Goal: Check status: Check status

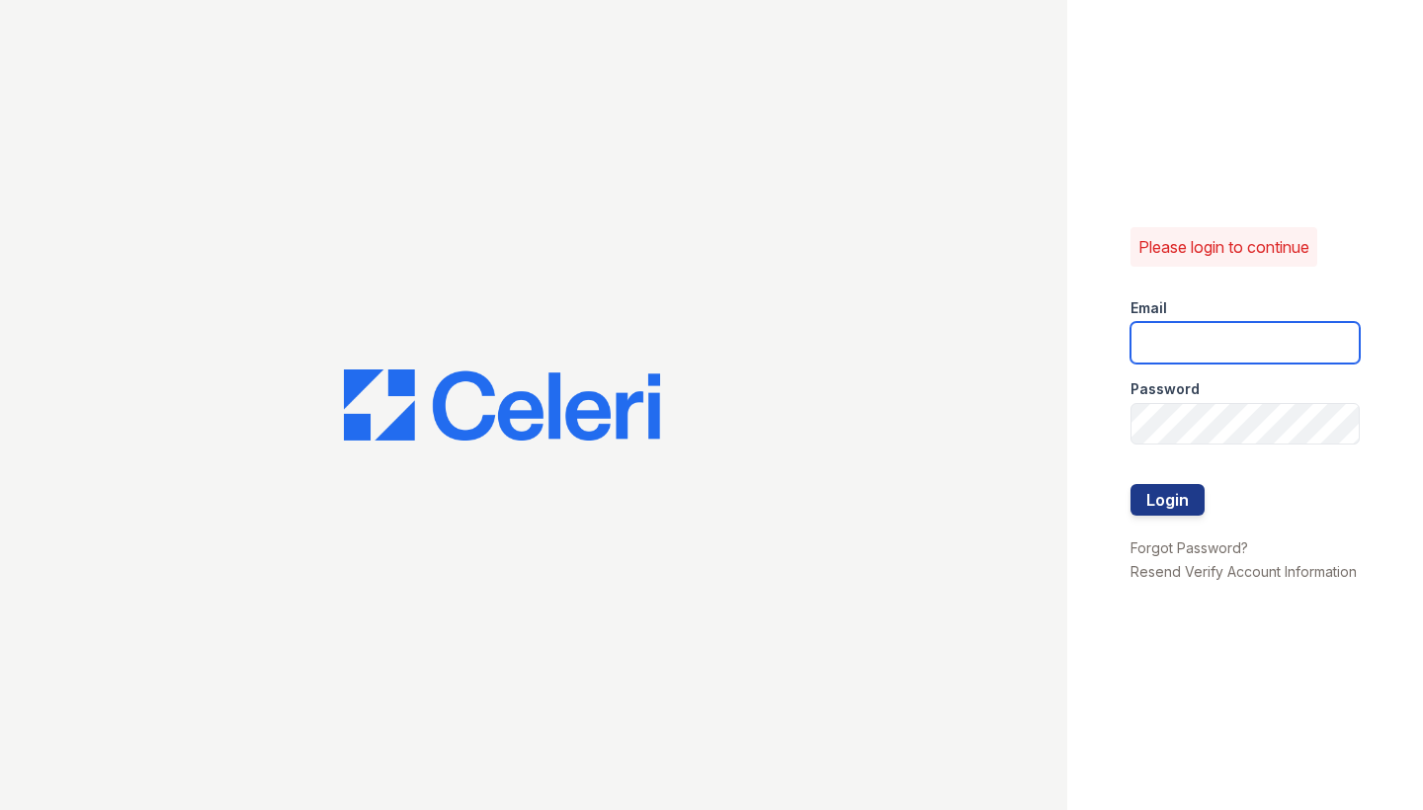
type input "[PERSON_NAME][EMAIL_ADDRESS][PERSON_NAME][DOMAIN_NAME]"
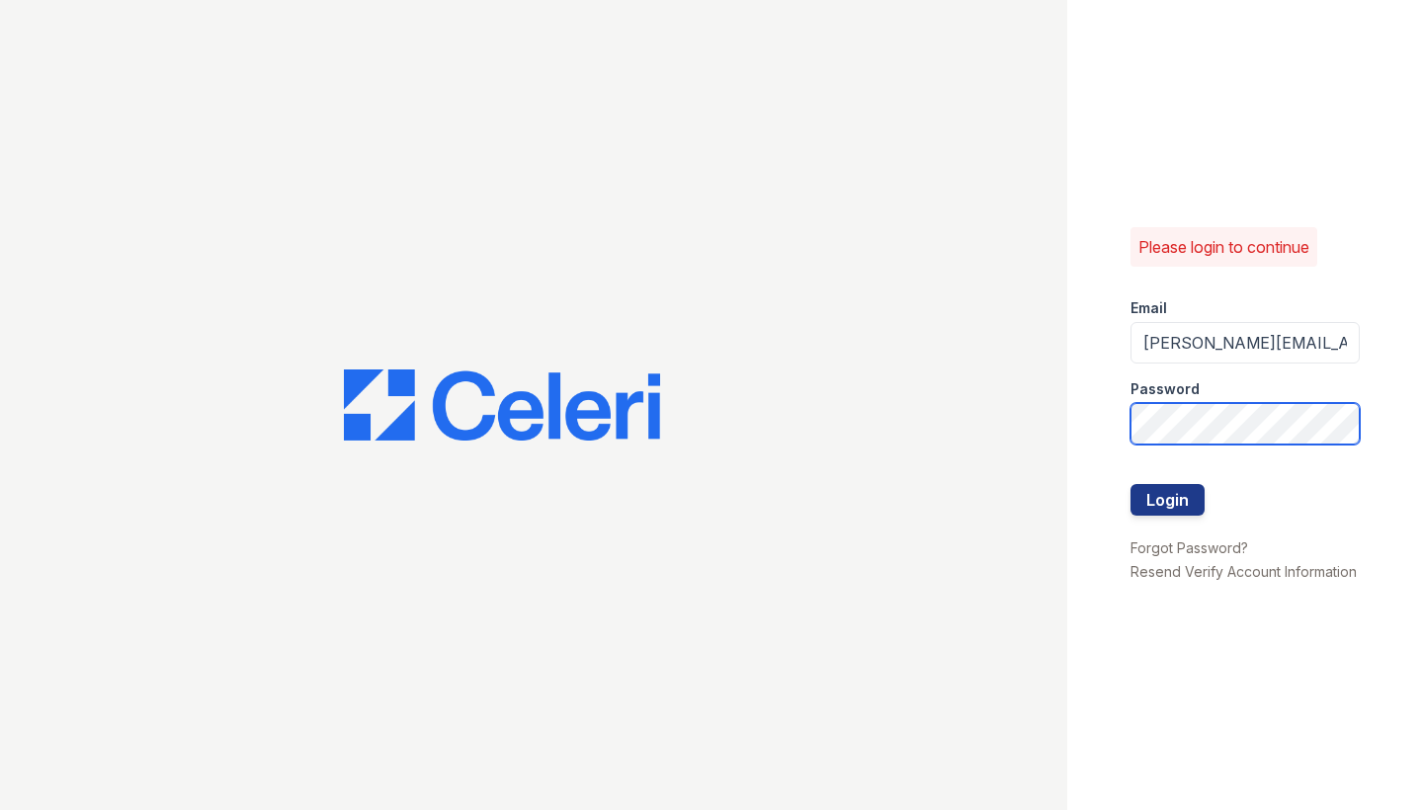
click at [1167, 500] on button "Login" at bounding box center [1167, 500] width 74 height 32
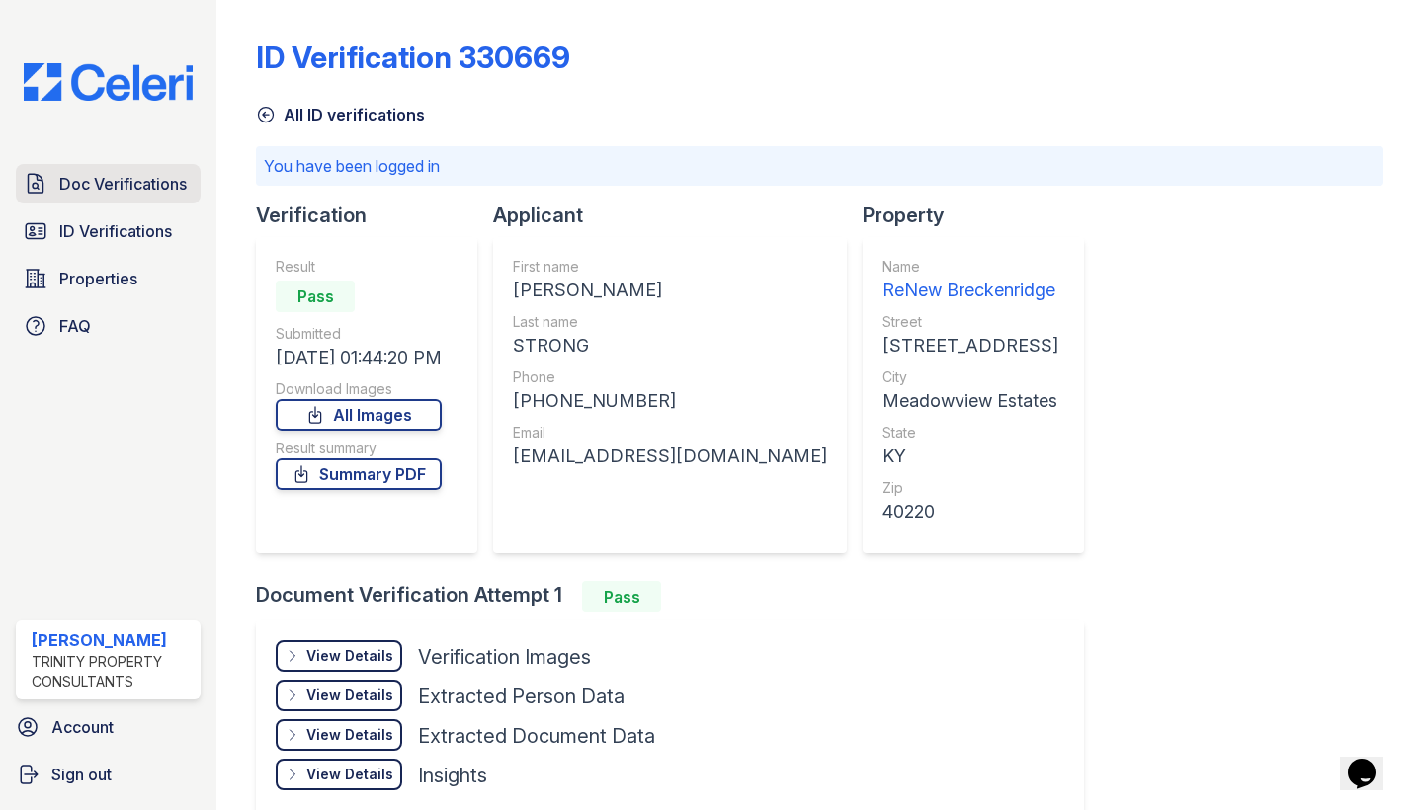
click at [155, 176] on span "Doc Verifications" at bounding box center [122, 184] width 127 height 24
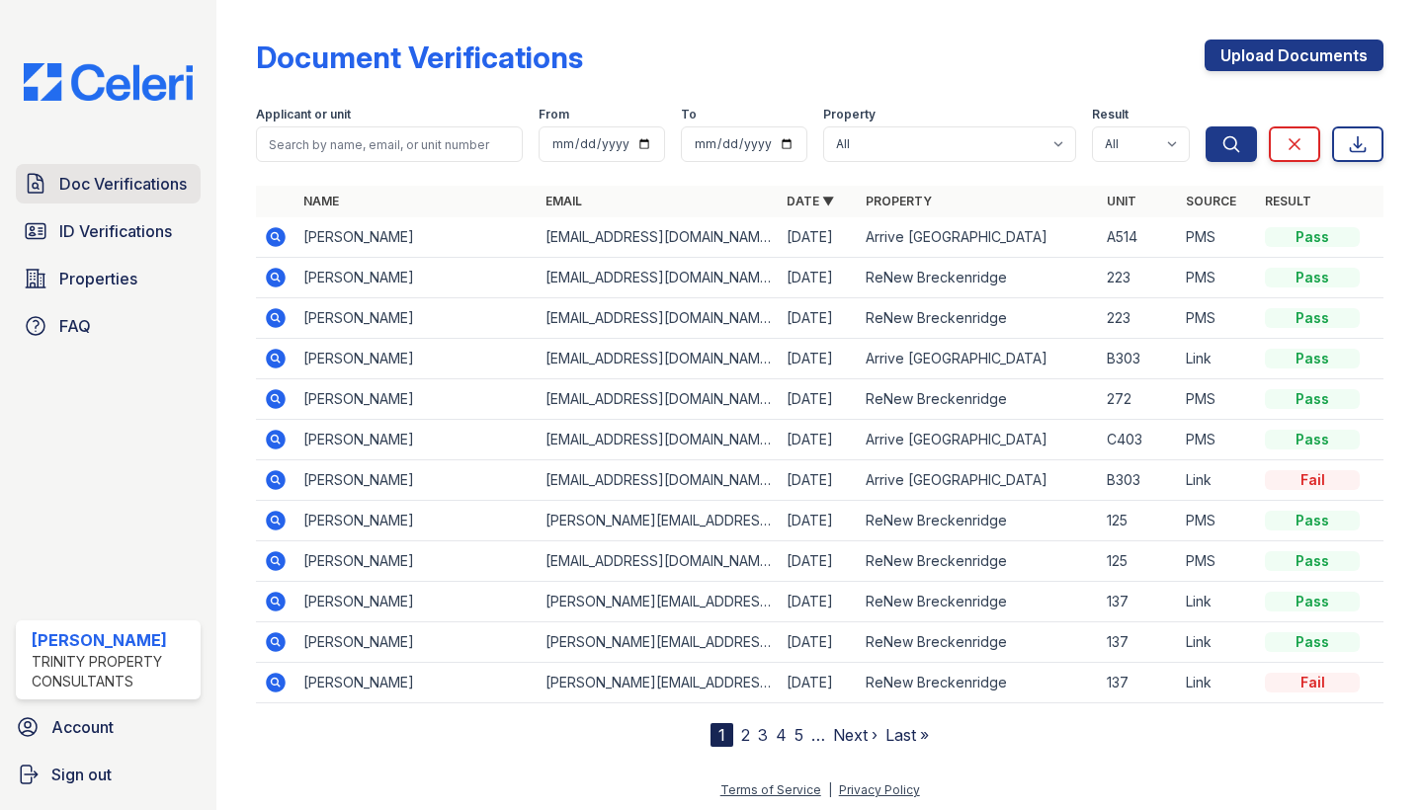
click at [153, 179] on span "Doc Verifications" at bounding box center [122, 184] width 127 height 24
click at [271, 272] on icon at bounding box center [277, 278] width 20 height 20
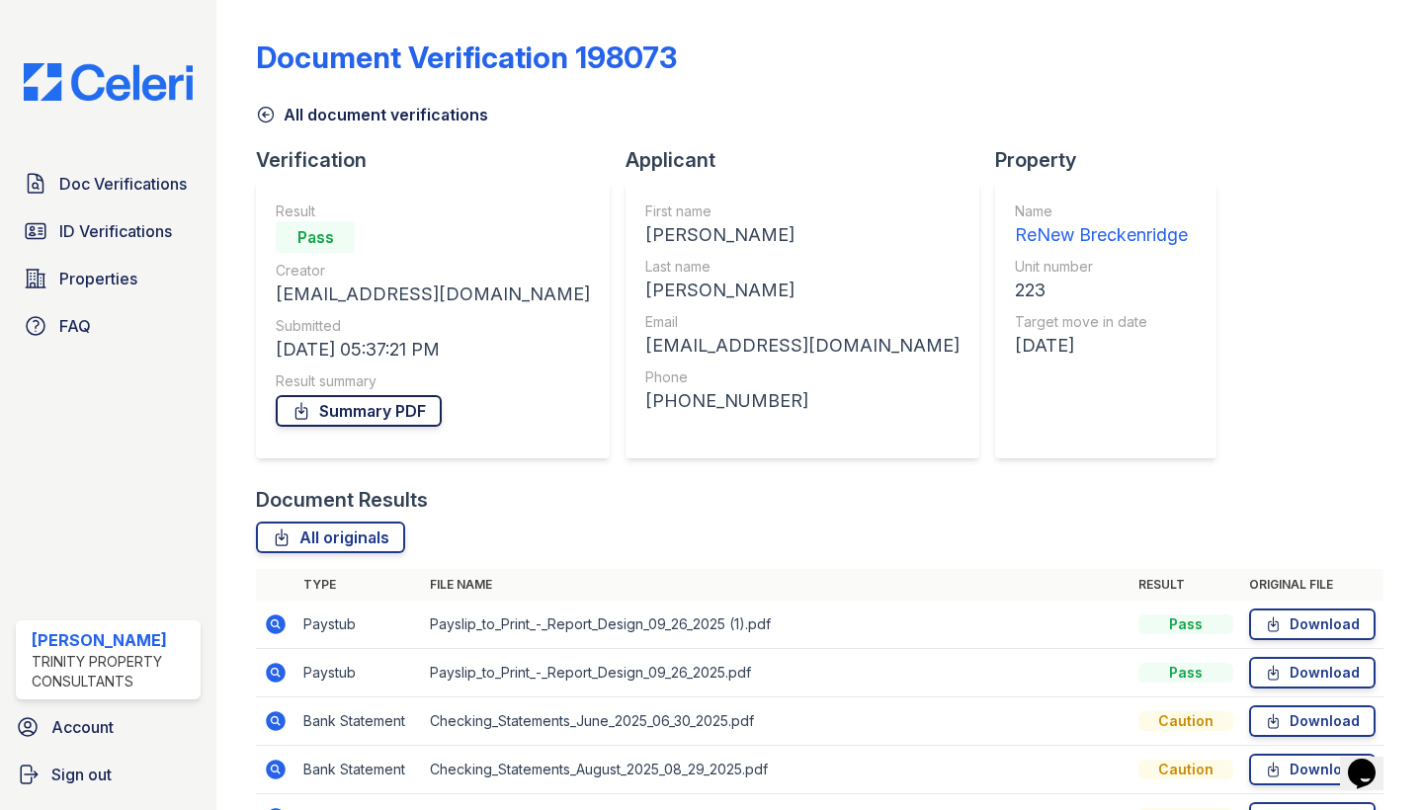
click at [376, 407] on link "Summary PDF" at bounding box center [359, 411] width 166 height 32
click at [148, 207] on div "Doc Verifications ID Verifications Properties FAQ" at bounding box center [108, 255] width 201 height 182
click at [137, 185] on span "Doc Verifications" at bounding box center [122, 184] width 127 height 24
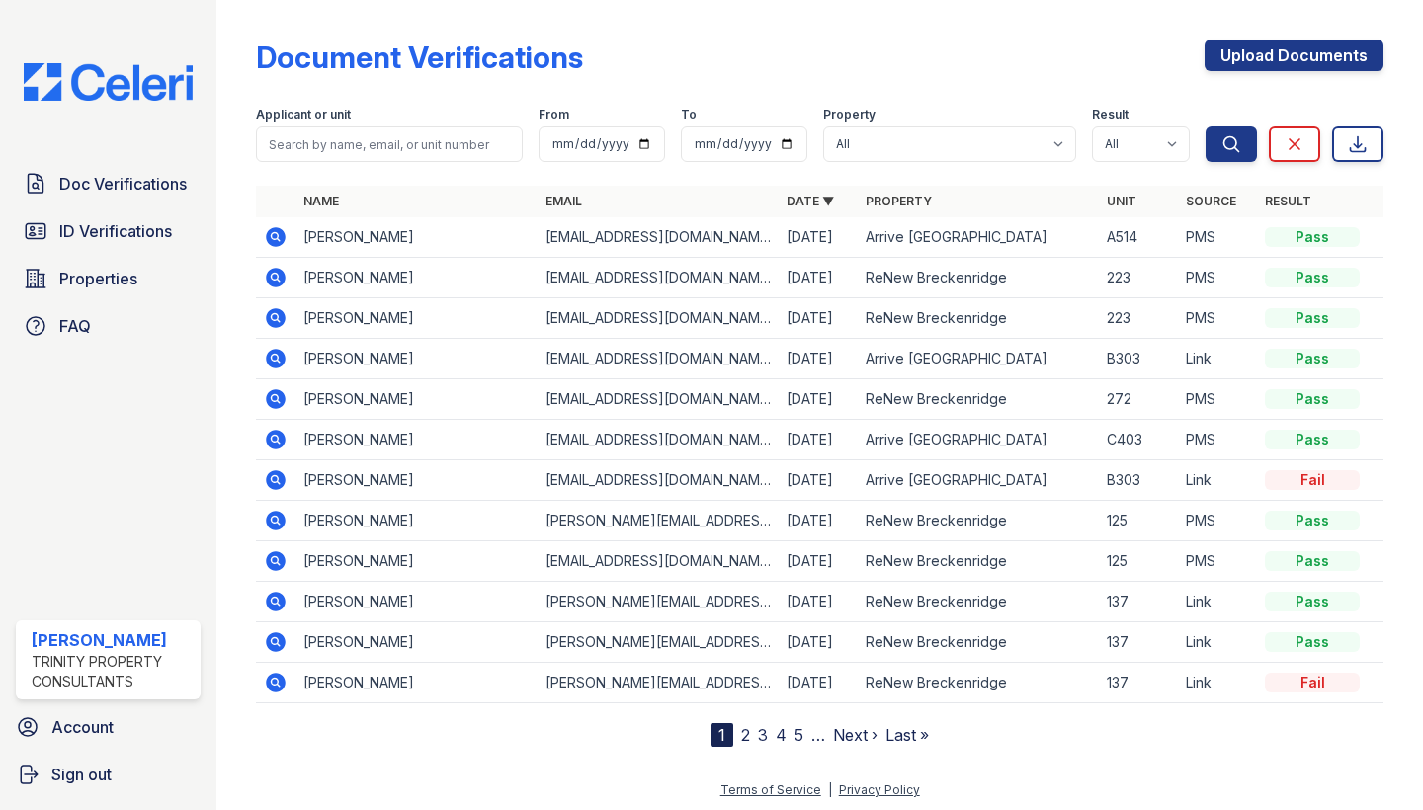
click at [278, 323] on icon at bounding box center [277, 318] width 20 height 20
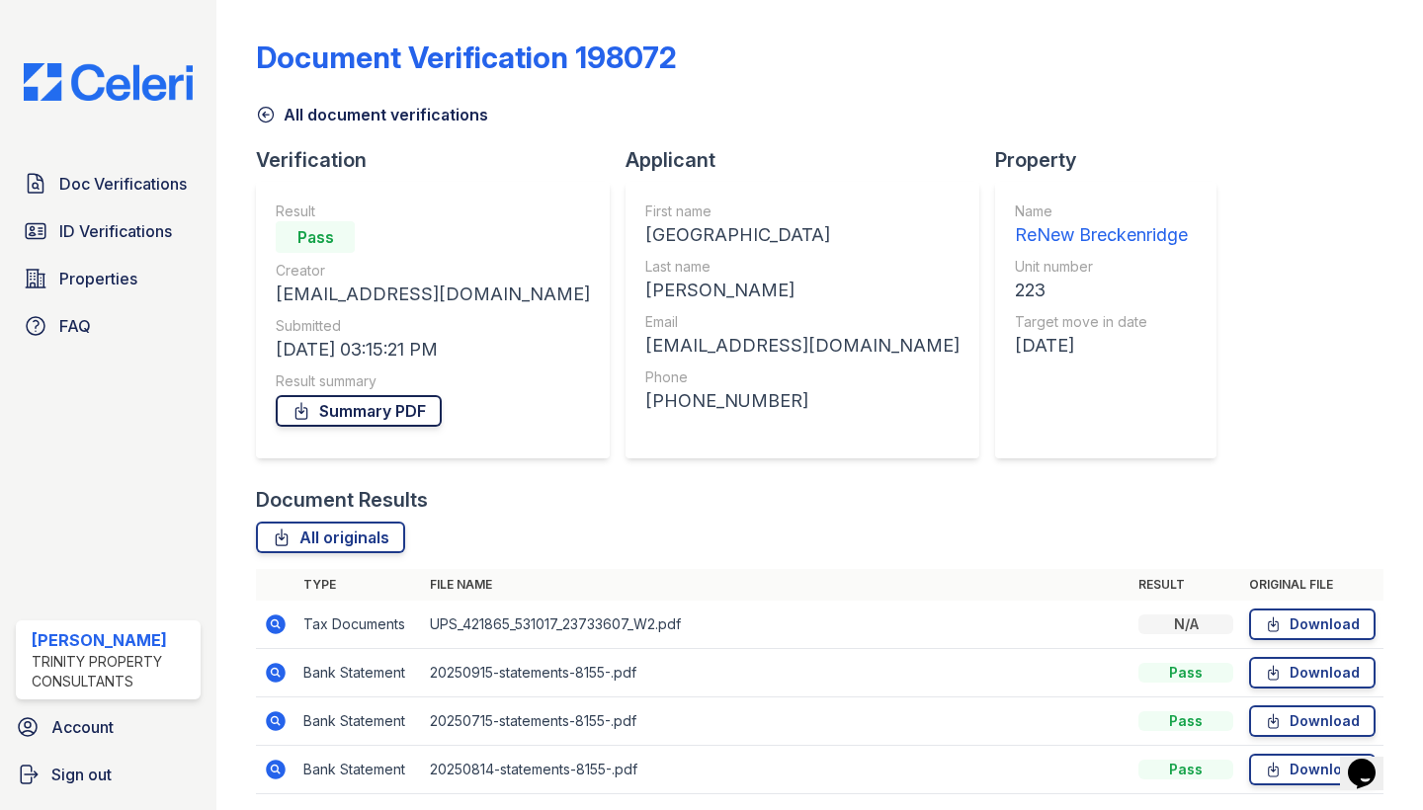
click at [352, 408] on link "Summary PDF" at bounding box center [359, 411] width 166 height 32
click at [73, 183] on span "Doc Verifications" at bounding box center [122, 184] width 127 height 24
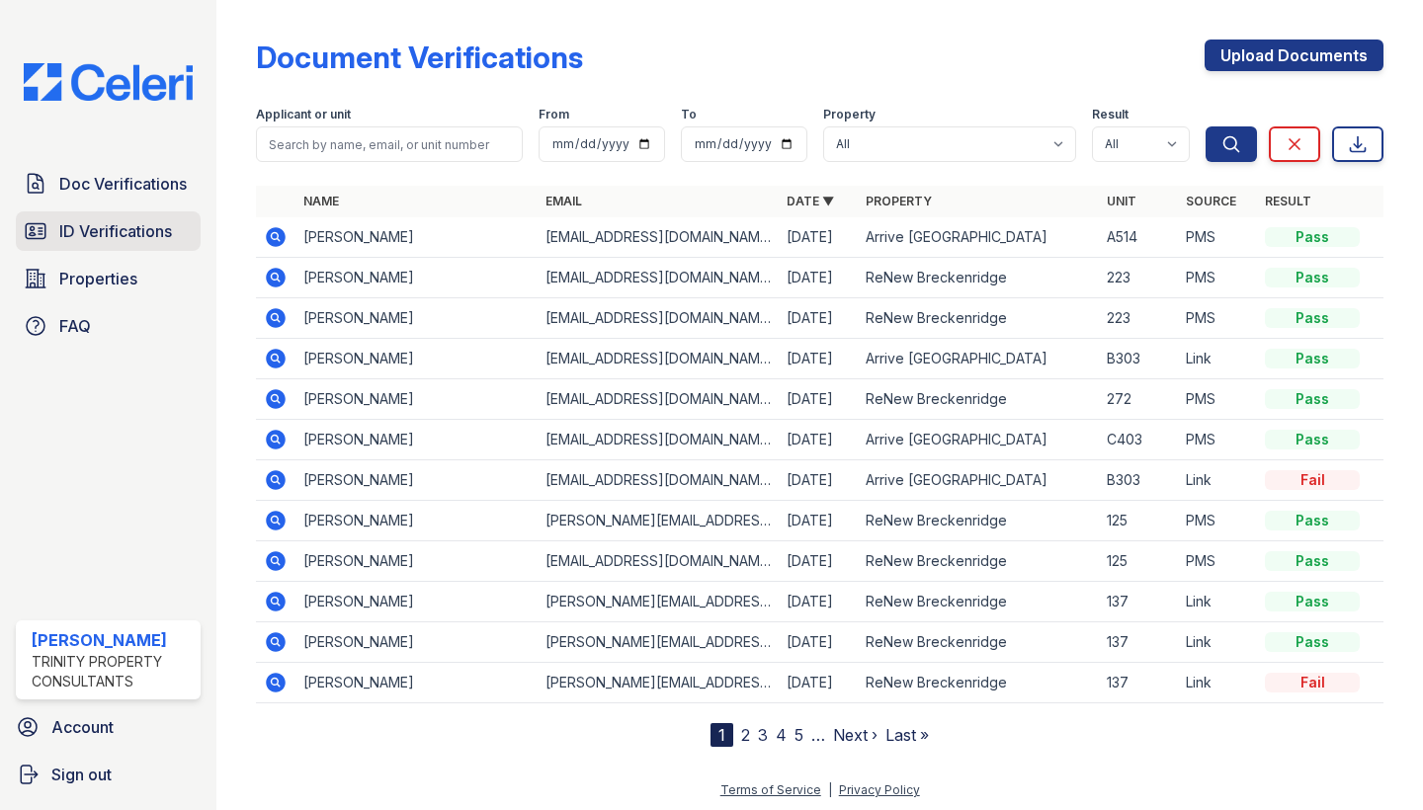
click at [152, 234] on span "ID Verifications" at bounding box center [115, 231] width 113 height 24
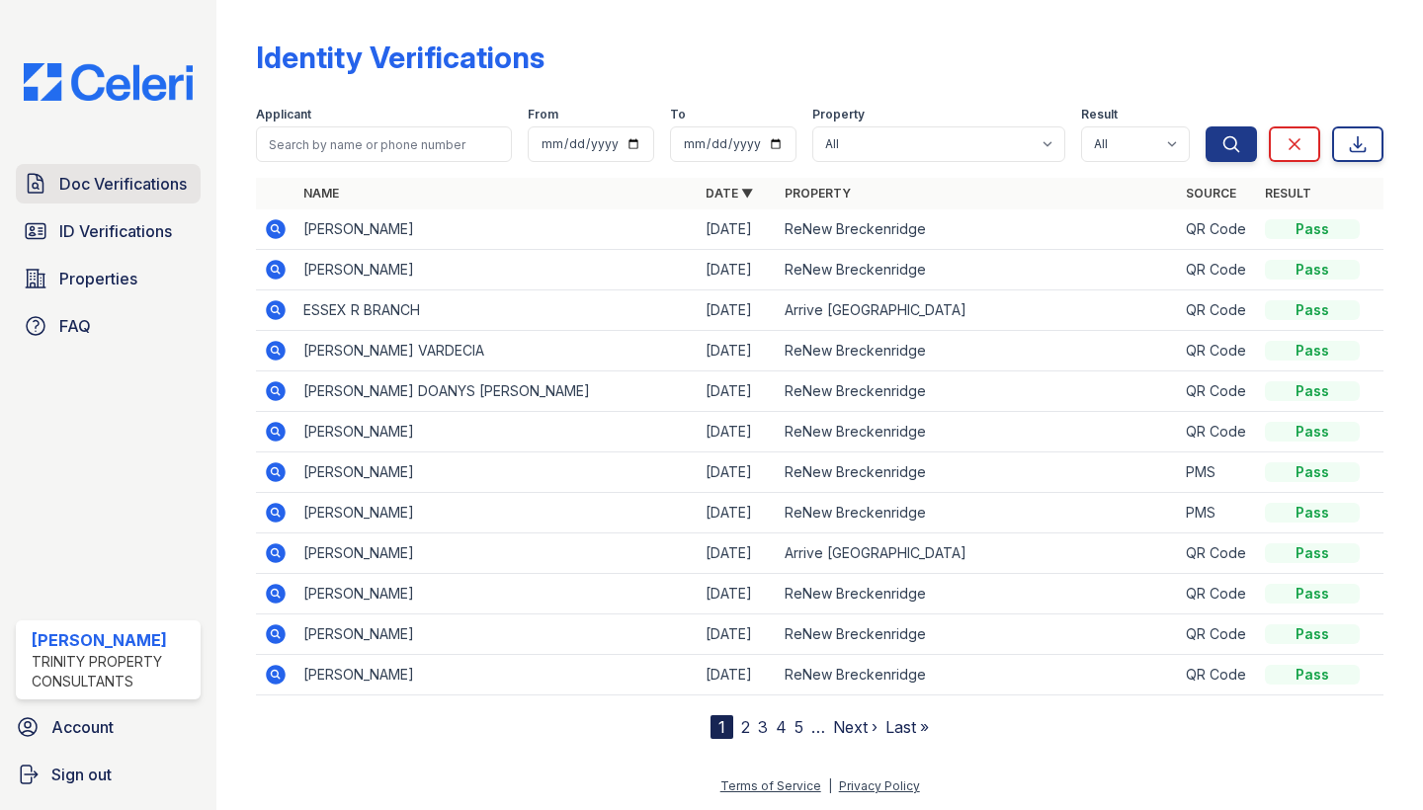
click at [122, 183] on span "Doc Verifications" at bounding box center [122, 184] width 127 height 24
